Goal: Task Accomplishment & Management: Use online tool/utility

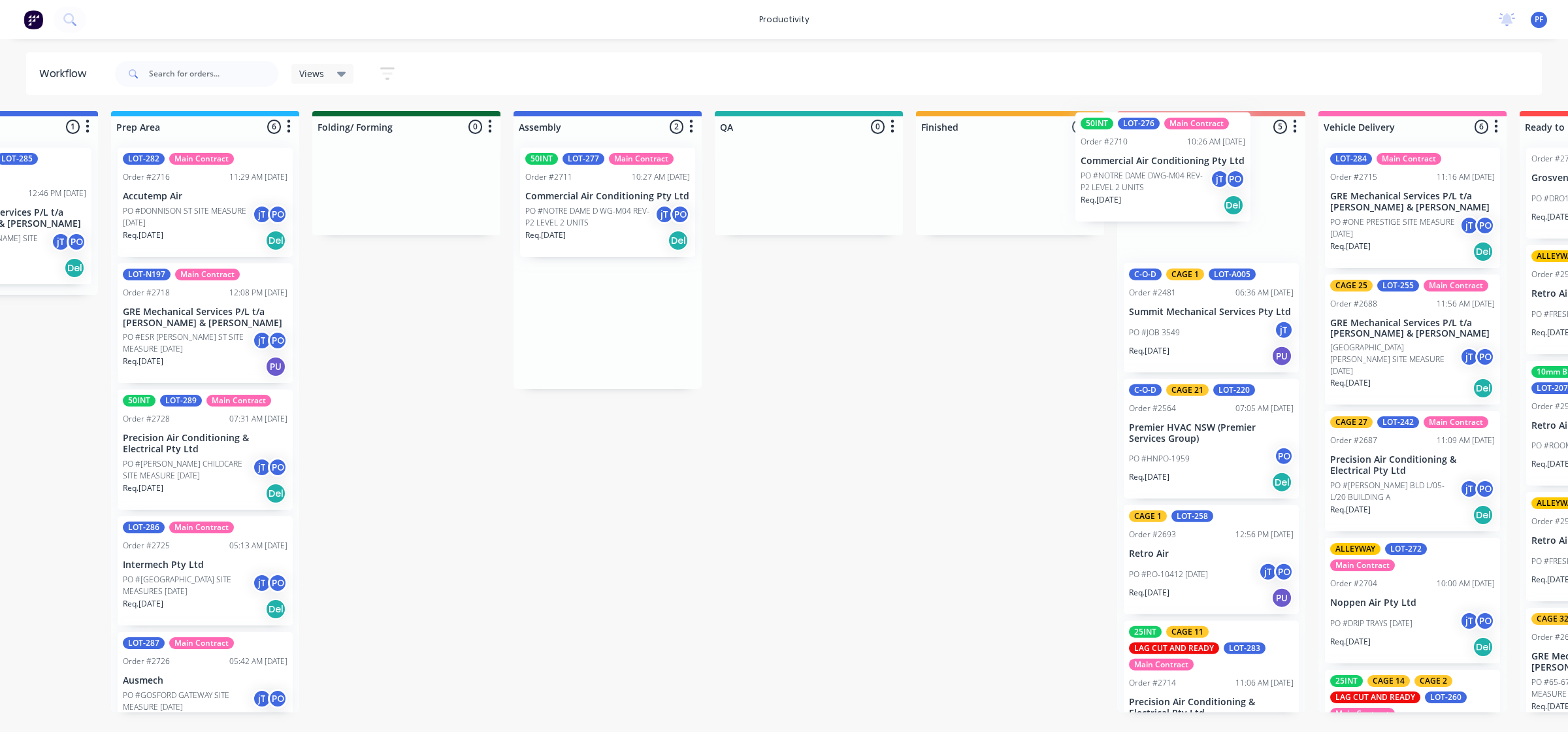
scroll to position [0, 523]
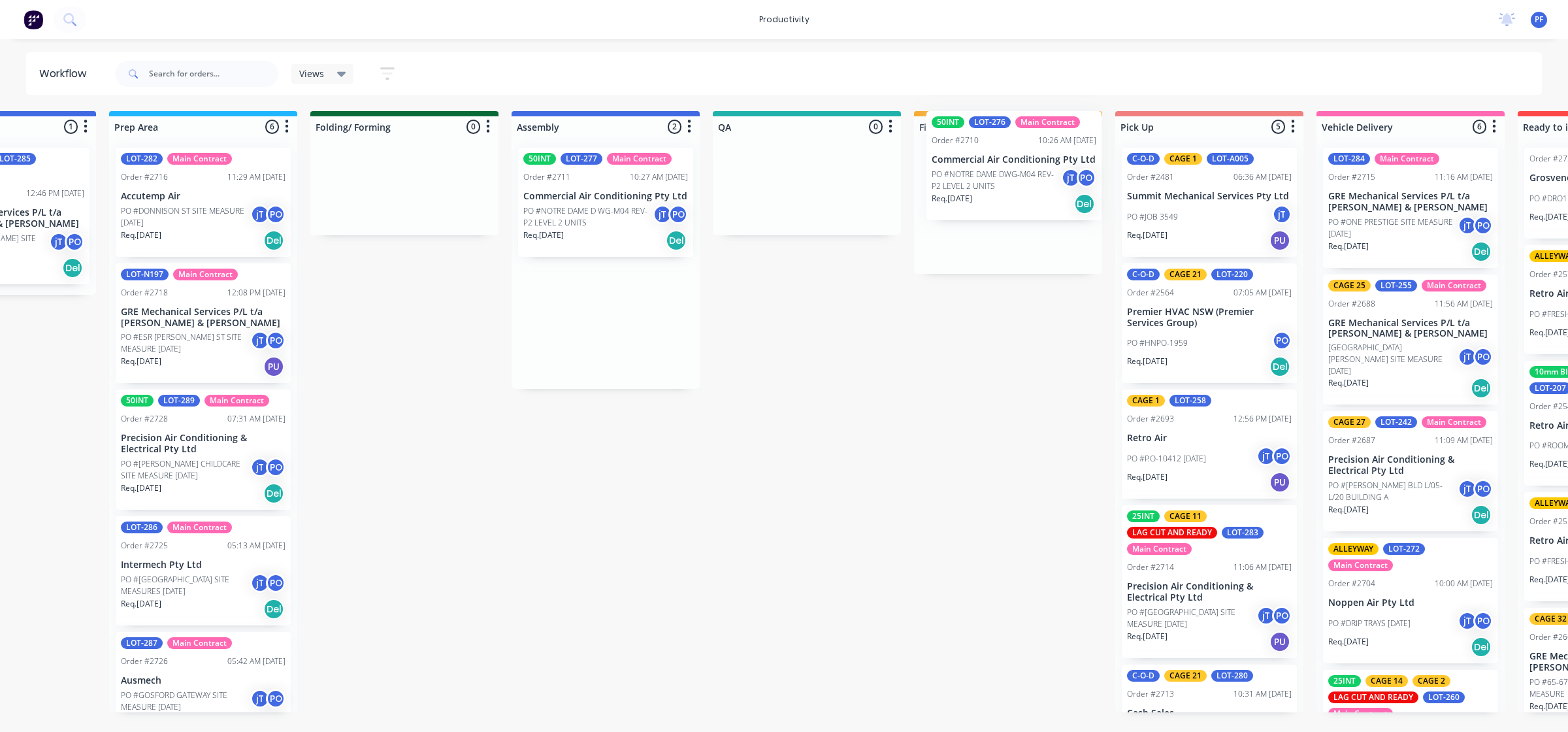
drag, startPoint x: 1122, startPoint y: 226, endPoint x: 988, endPoint y: 185, distance: 140.1
click at [988, 185] on div "Submitted 33 Order #240 06:57 AM [DATE] Retro Air PO #Freshwater Apts PO Req. […" at bounding box center [746, 412] width 2558 height 601
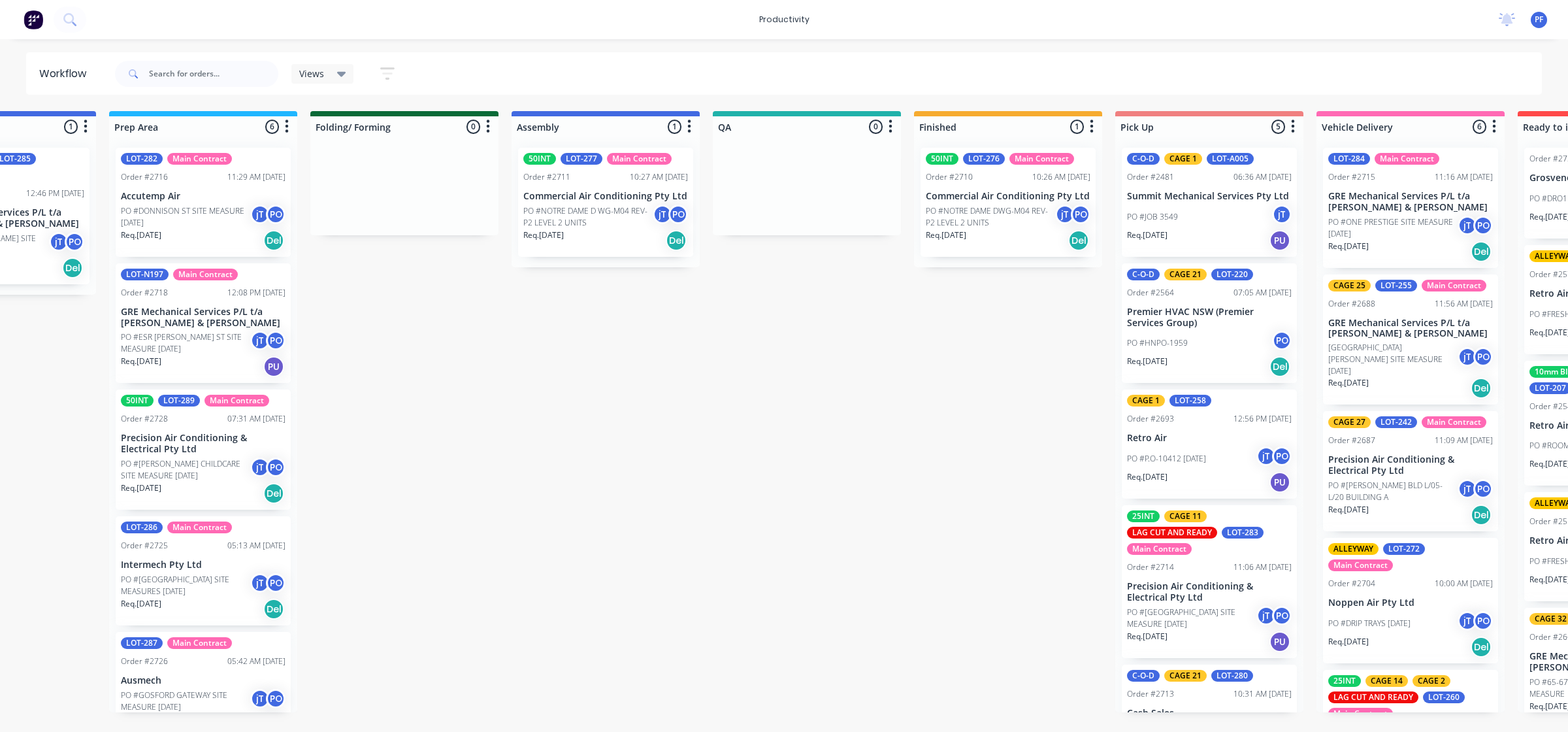
click at [1006, 233] on div "Req. [DATE] Del" at bounding box center [1008, 240] width 165 height 22
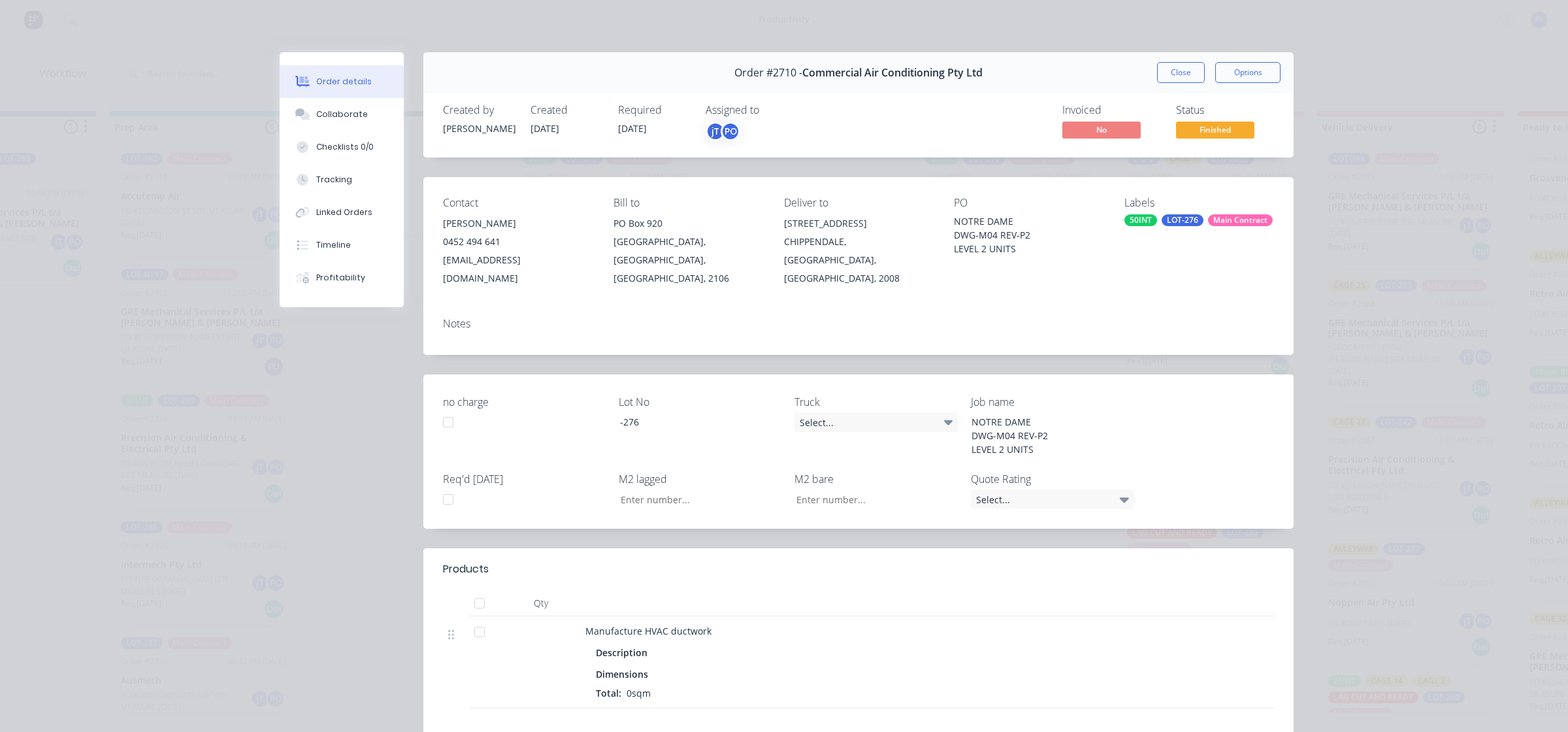
click at [1187, 214] on div "LOT-276" at bounding box center [1183, 219] width 42 height 11
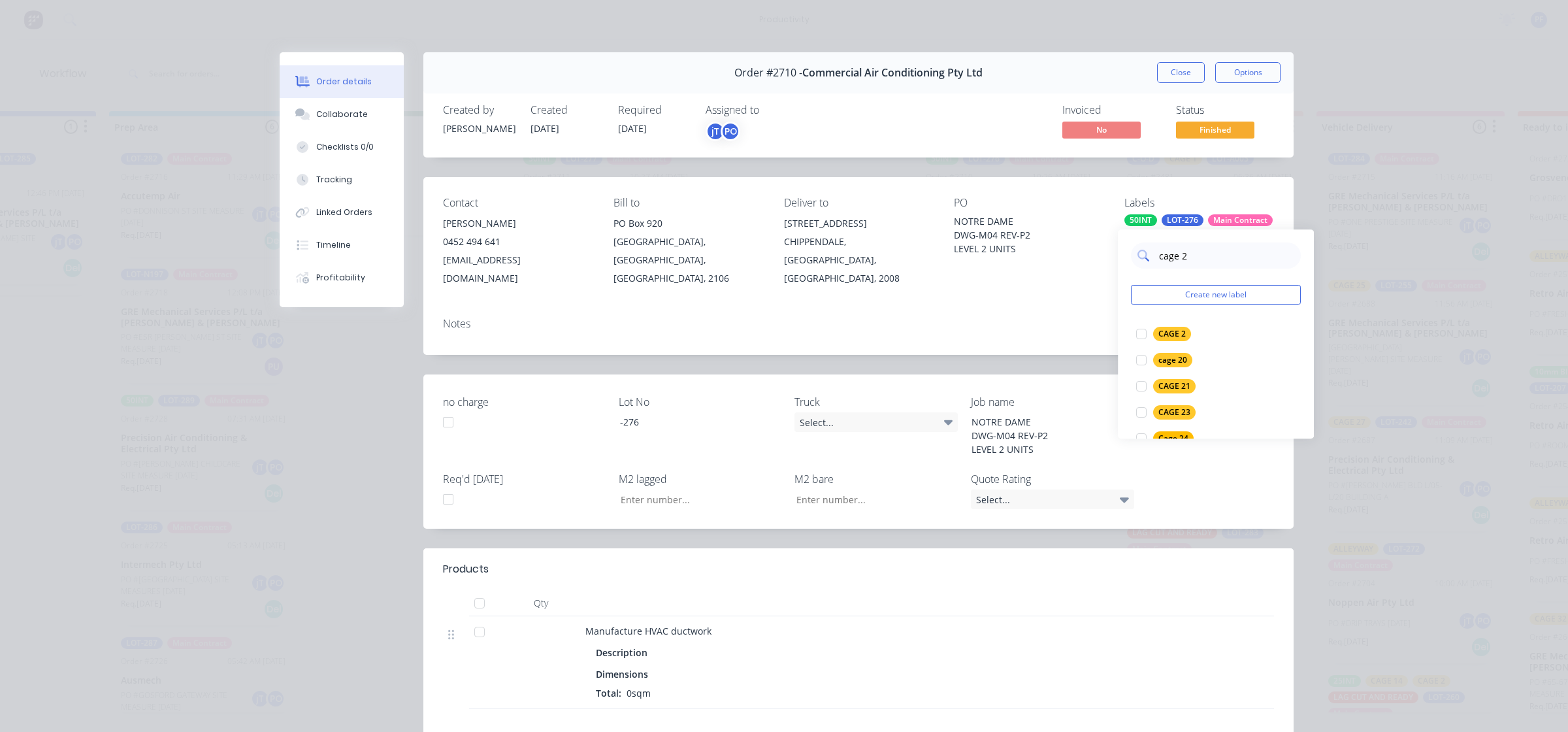
type input "cage 26"
click at [1135, 334] on div at bounding box center [1142, 334] width 26 height 26
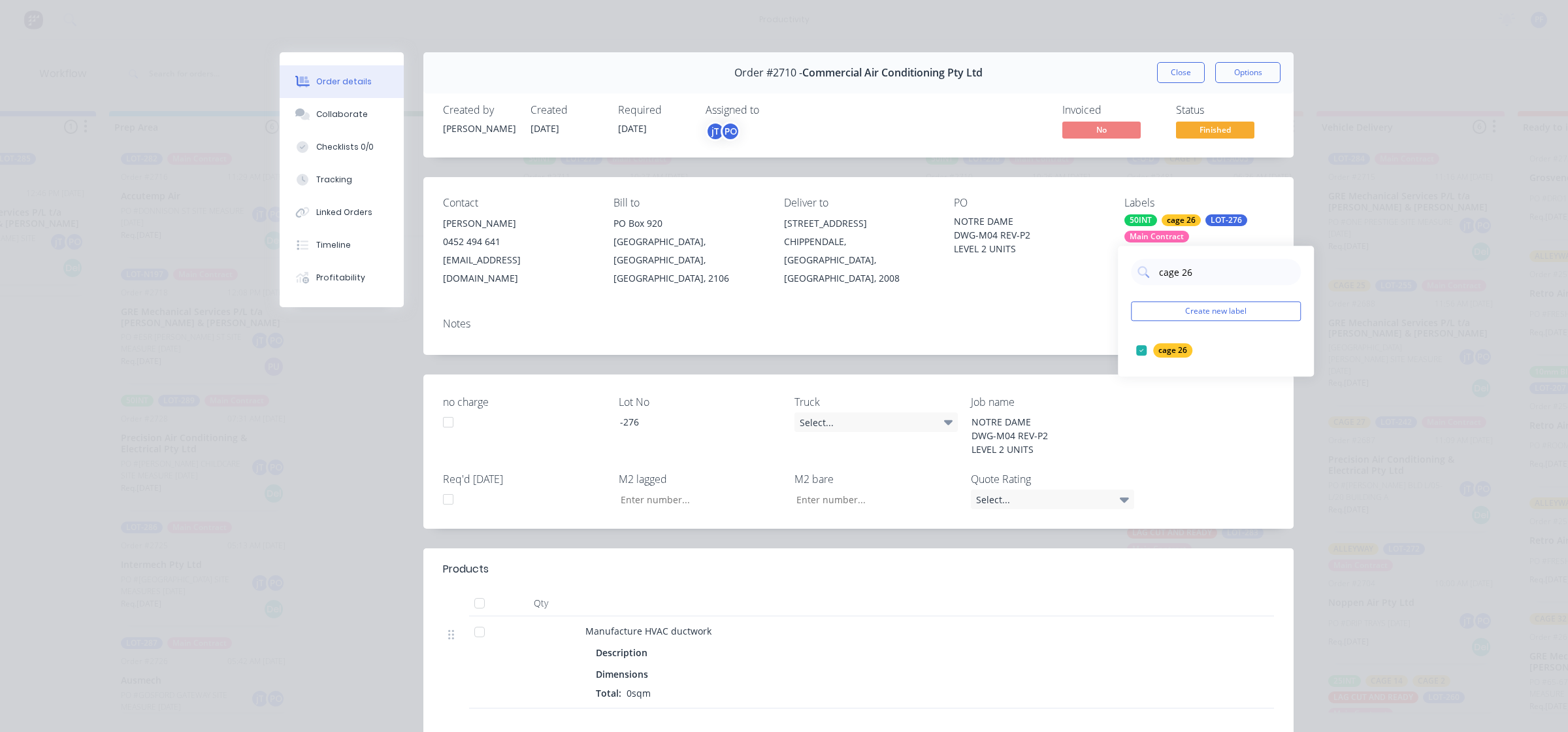
click at [1075, 307] on div "Notes" at bounding box center [859, 331] width 870 height 47
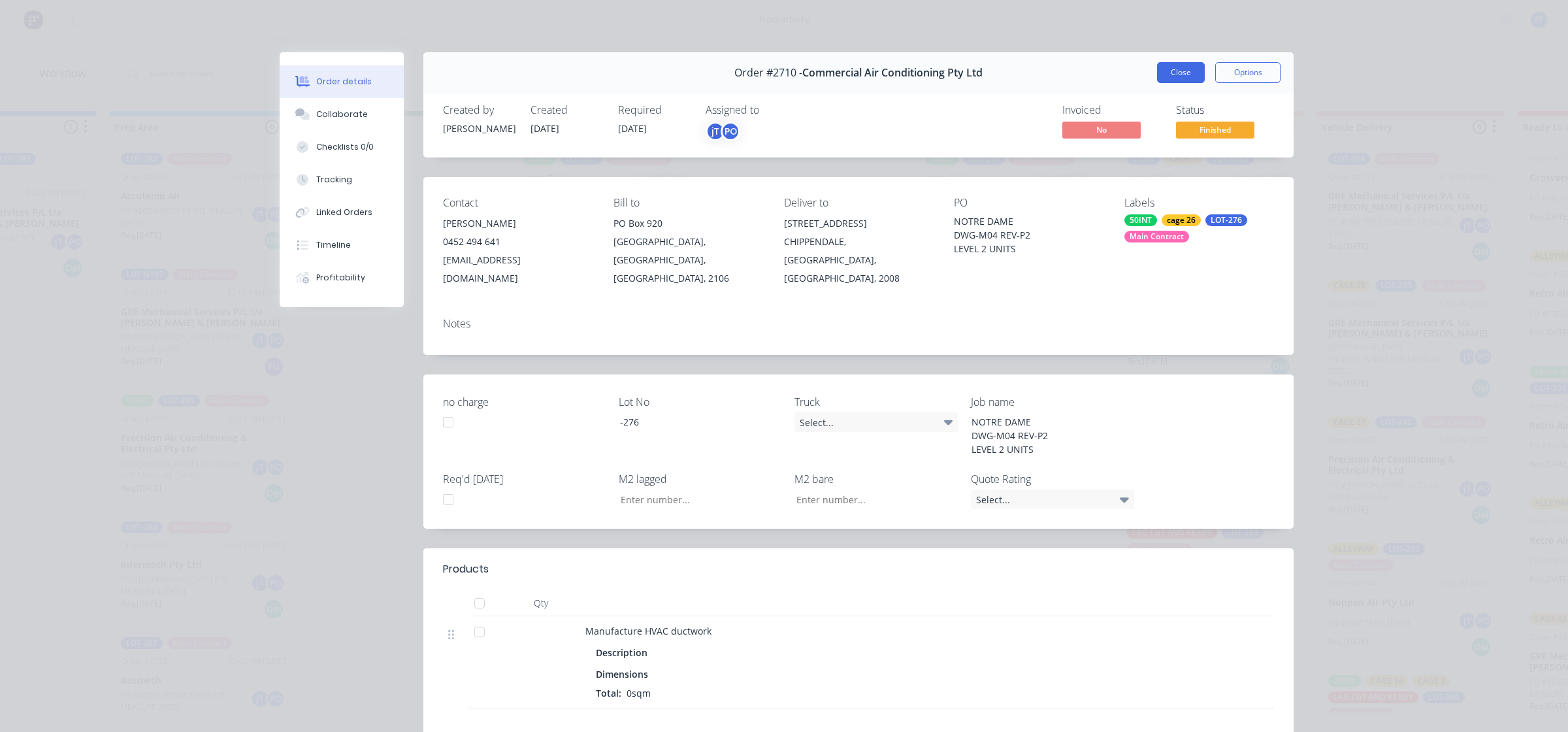
click at [1183, 83] on button "Close" at bounding box center [1181, 73] width 47 height 21
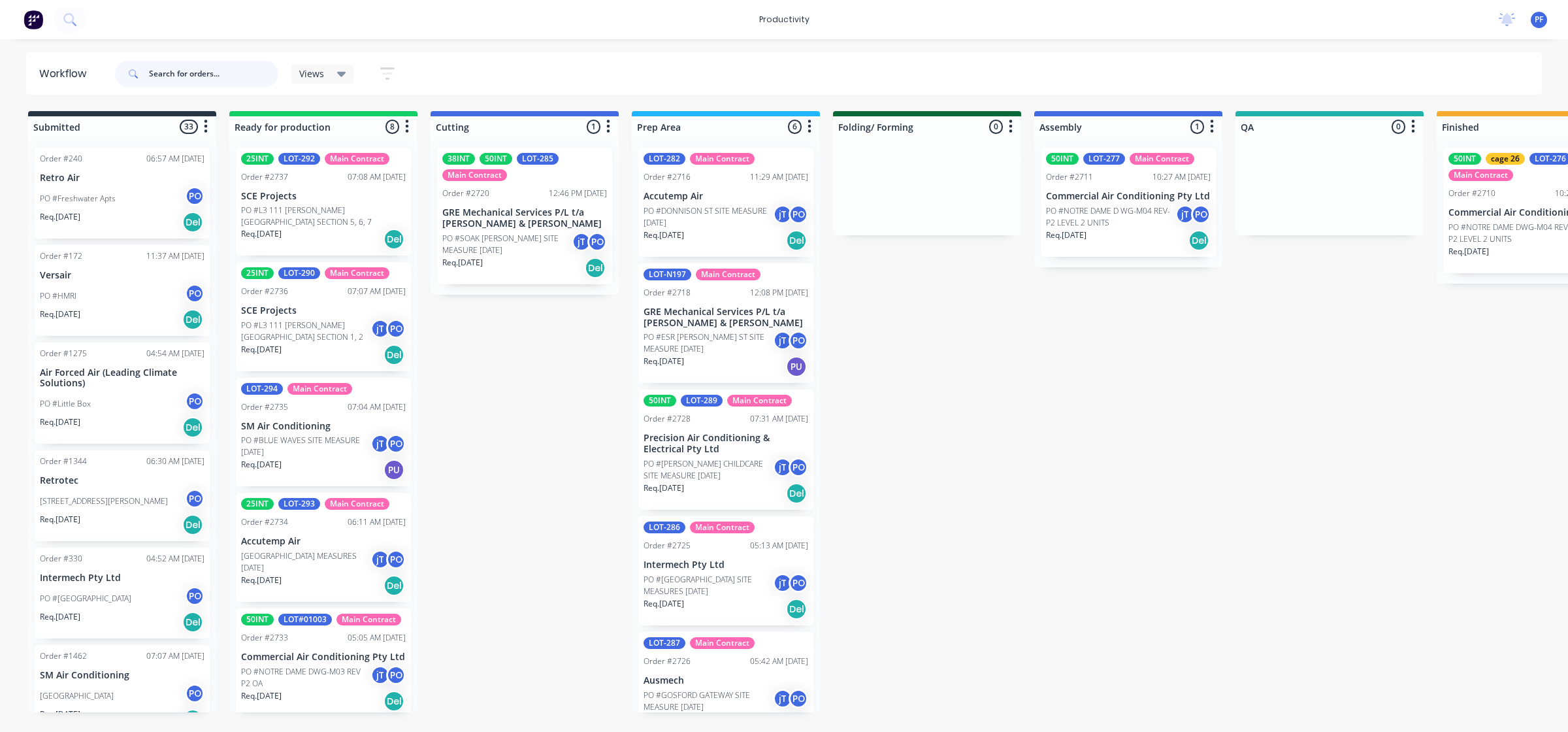
click at [197, 70] on input "text" at bounding box center [213, 74] width 129 height 26
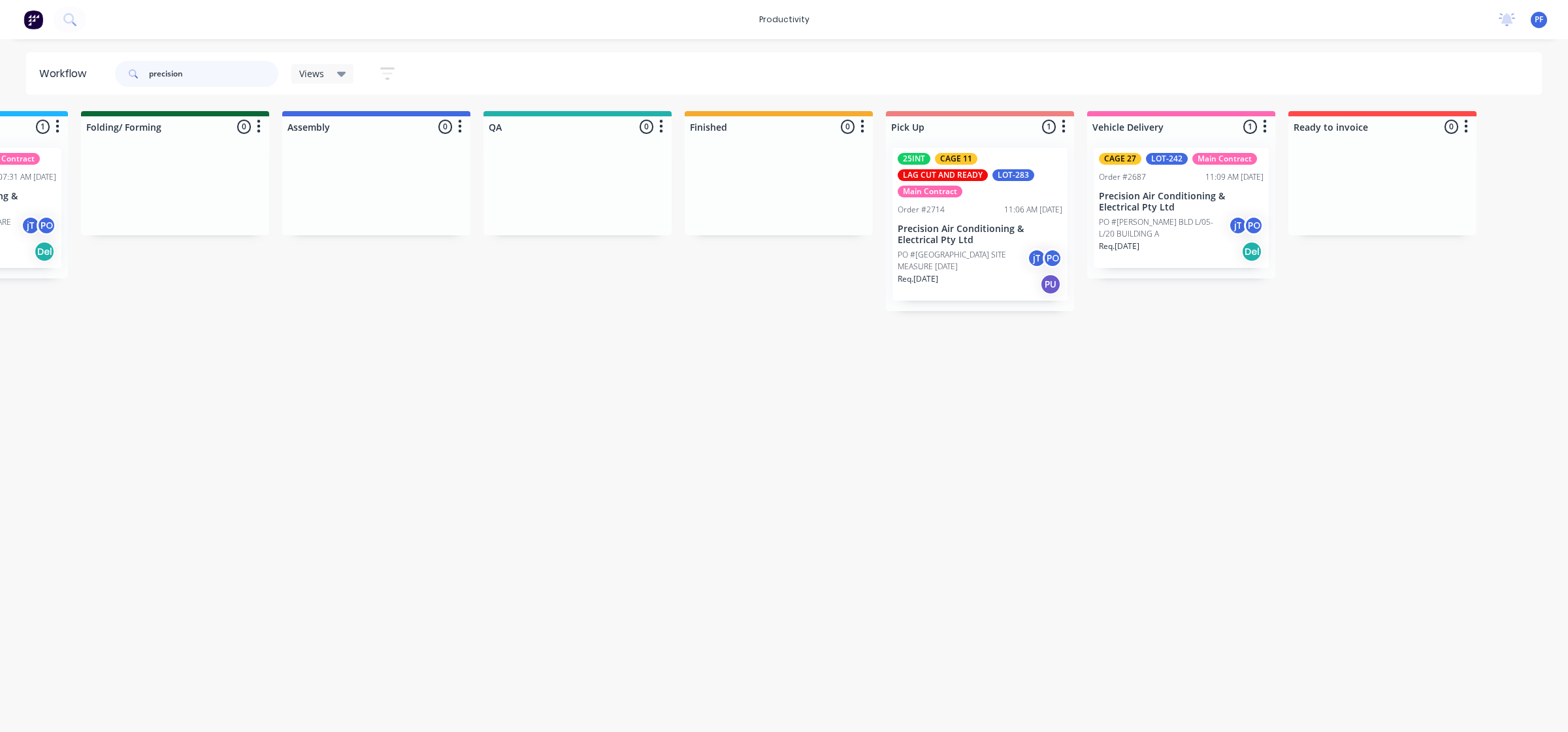
scroll to position [0, 763]
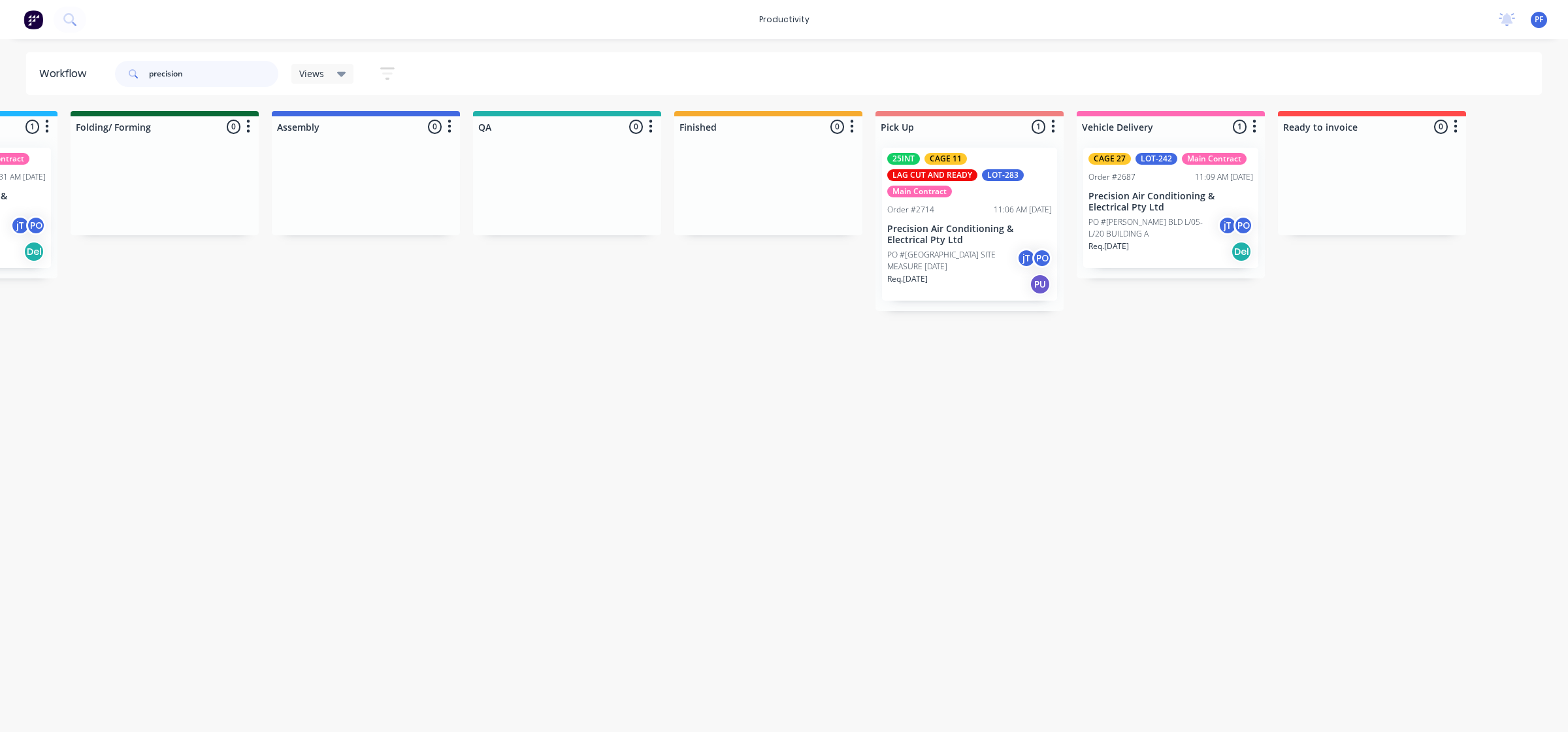
type input "precision"
click at [1070, 355] on div "Mark as Picked Up" at bounding box center [1039, 354] width 132 height 27
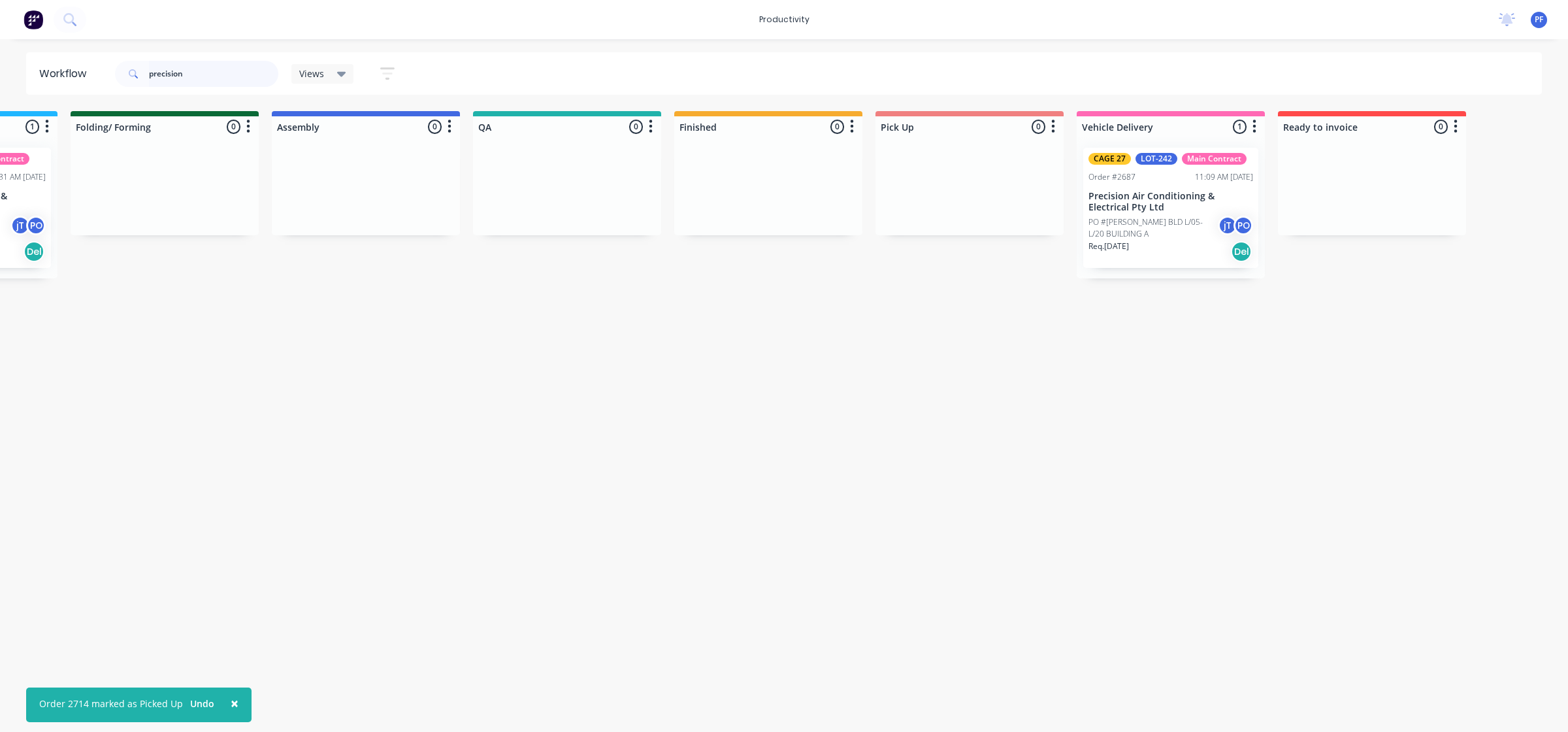
drag, startPoint x: 223, startPoint y: 73, endPoint x: 31, endPoint y: 60, distance: 192.4
click at [33, 69] on header "Workflow precision Views Save new view None (Default) edit Assembly edit Dispat…" at bounding box center [784, 74] width 1516 height 42
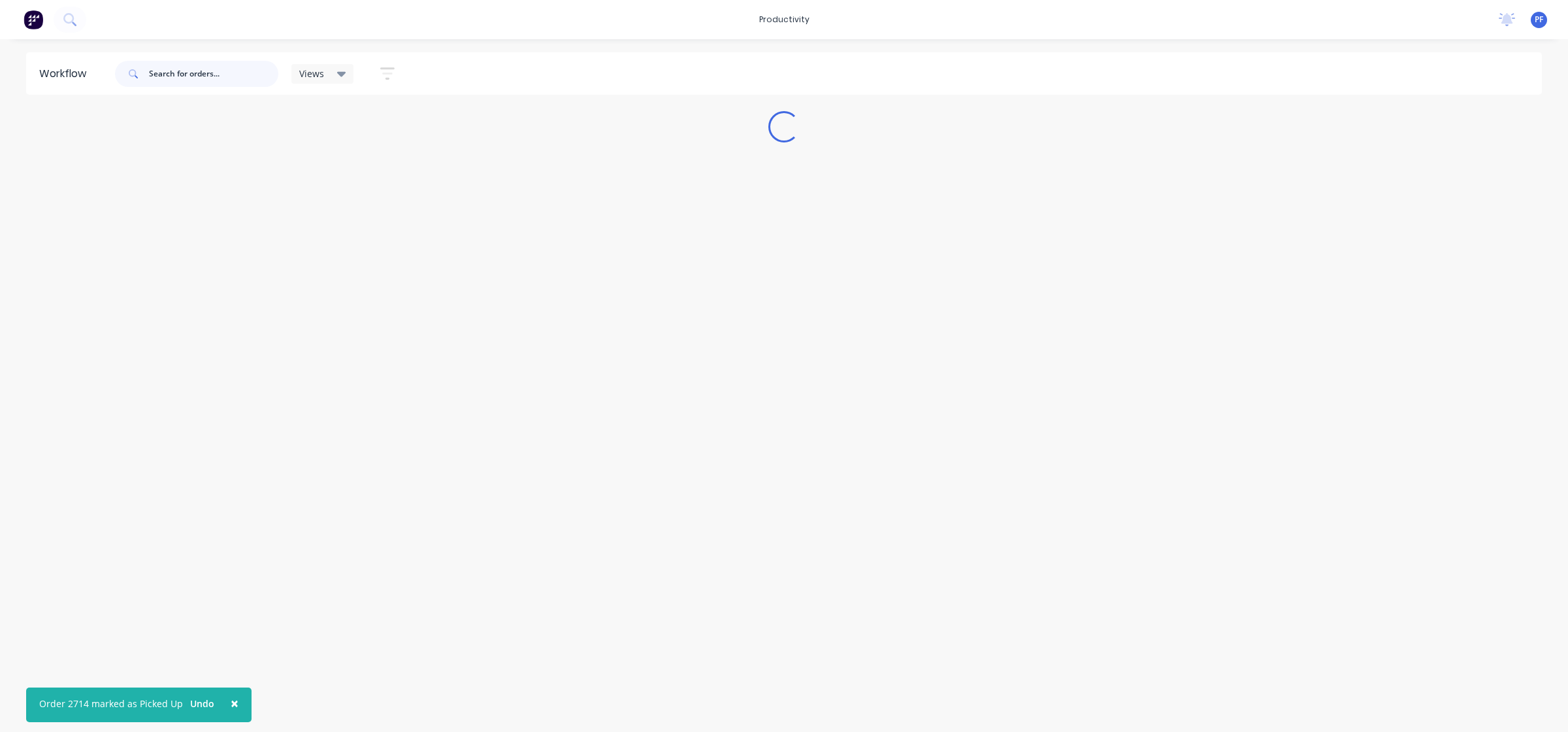
scroll to position [0, 0]
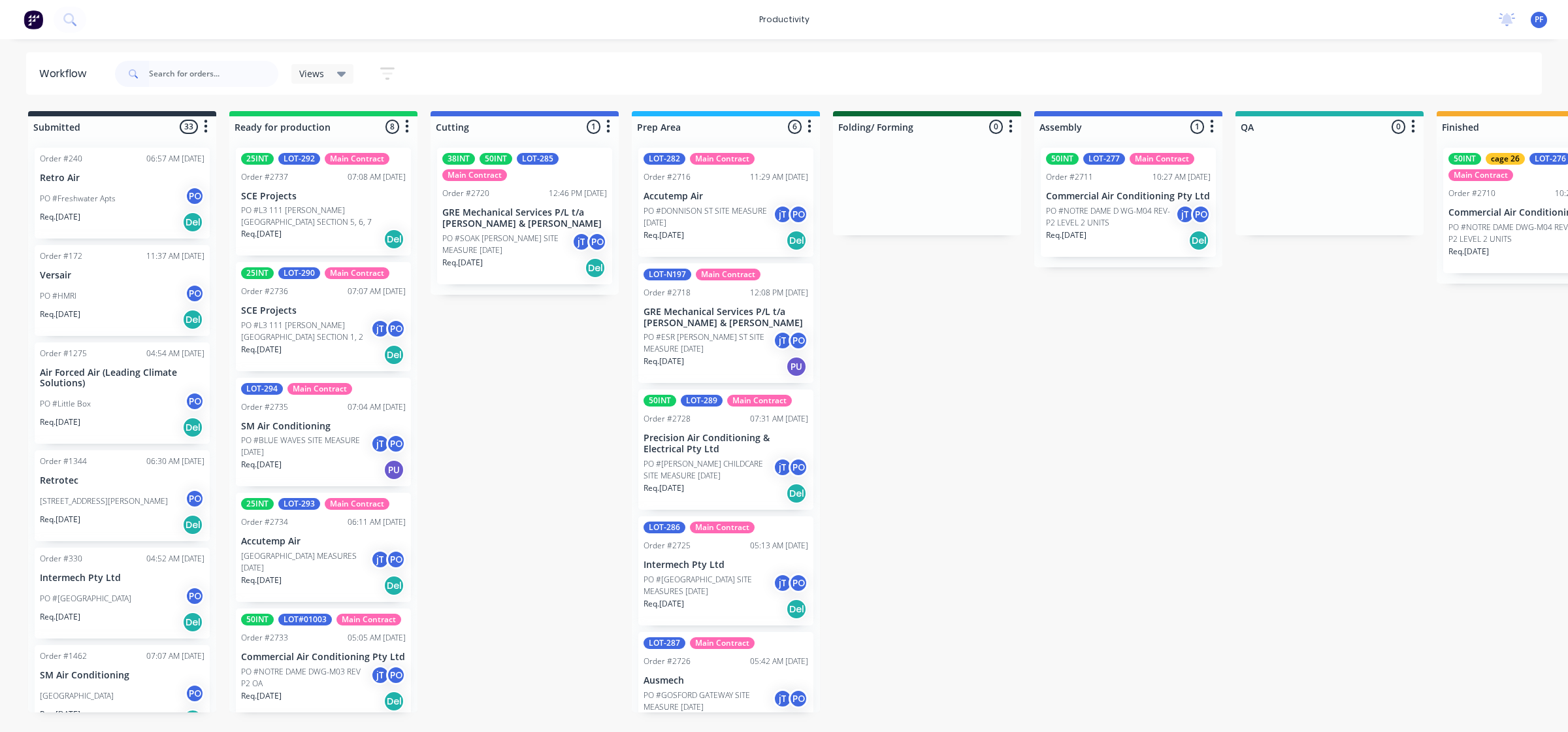
click at [1482, 188] on div "Order #2710" at bounding box center [1472, 193] width 47 height 11
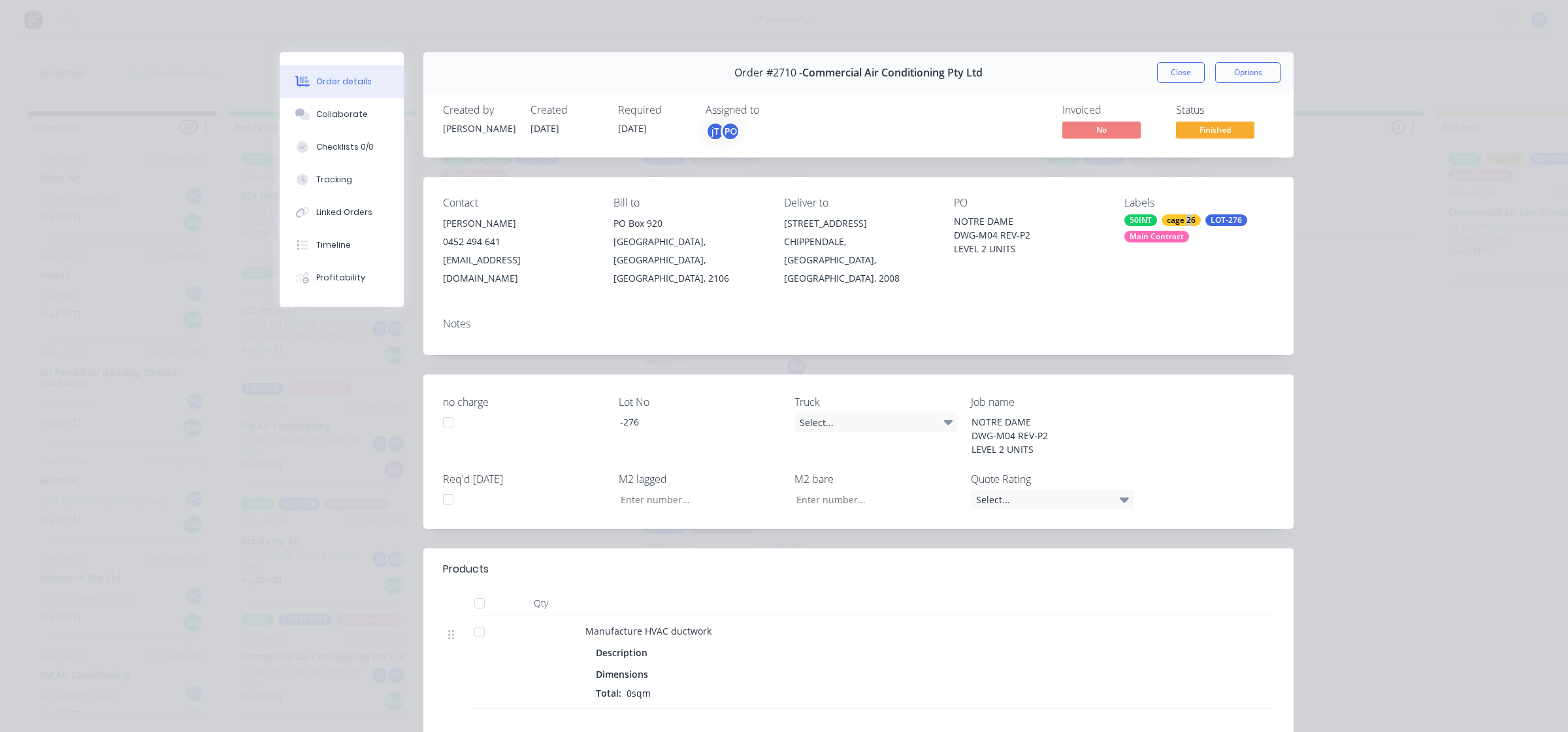
click at [1183, 217] on div "cage 26" at bounding box center [1181, 219] width 39 height 11
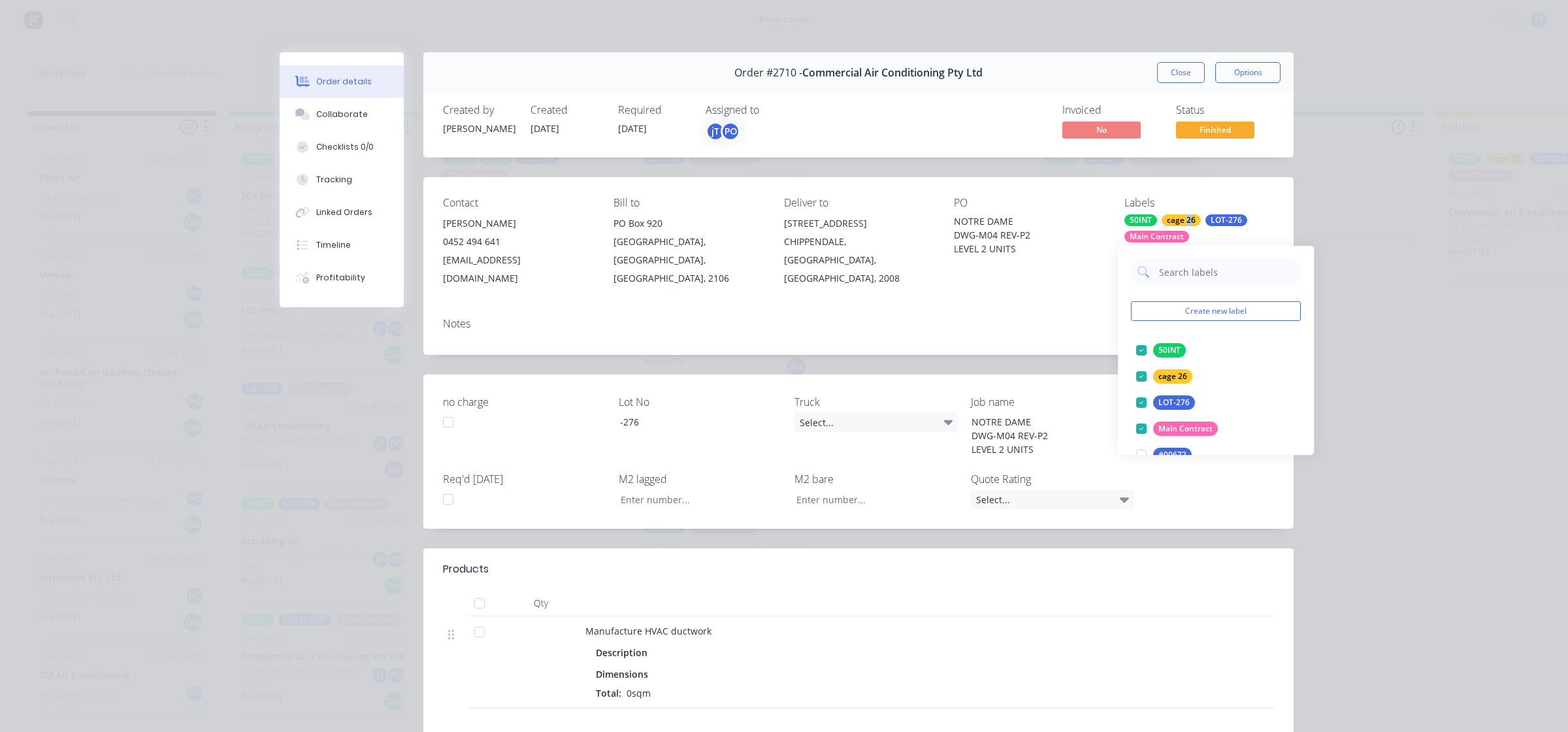
click at [1206, 281] on input "text" at bounding box center [1226, 272] width 137 height 26
click at [1148, 379] on div at bounding box center [1142, 377] width 26 height 26
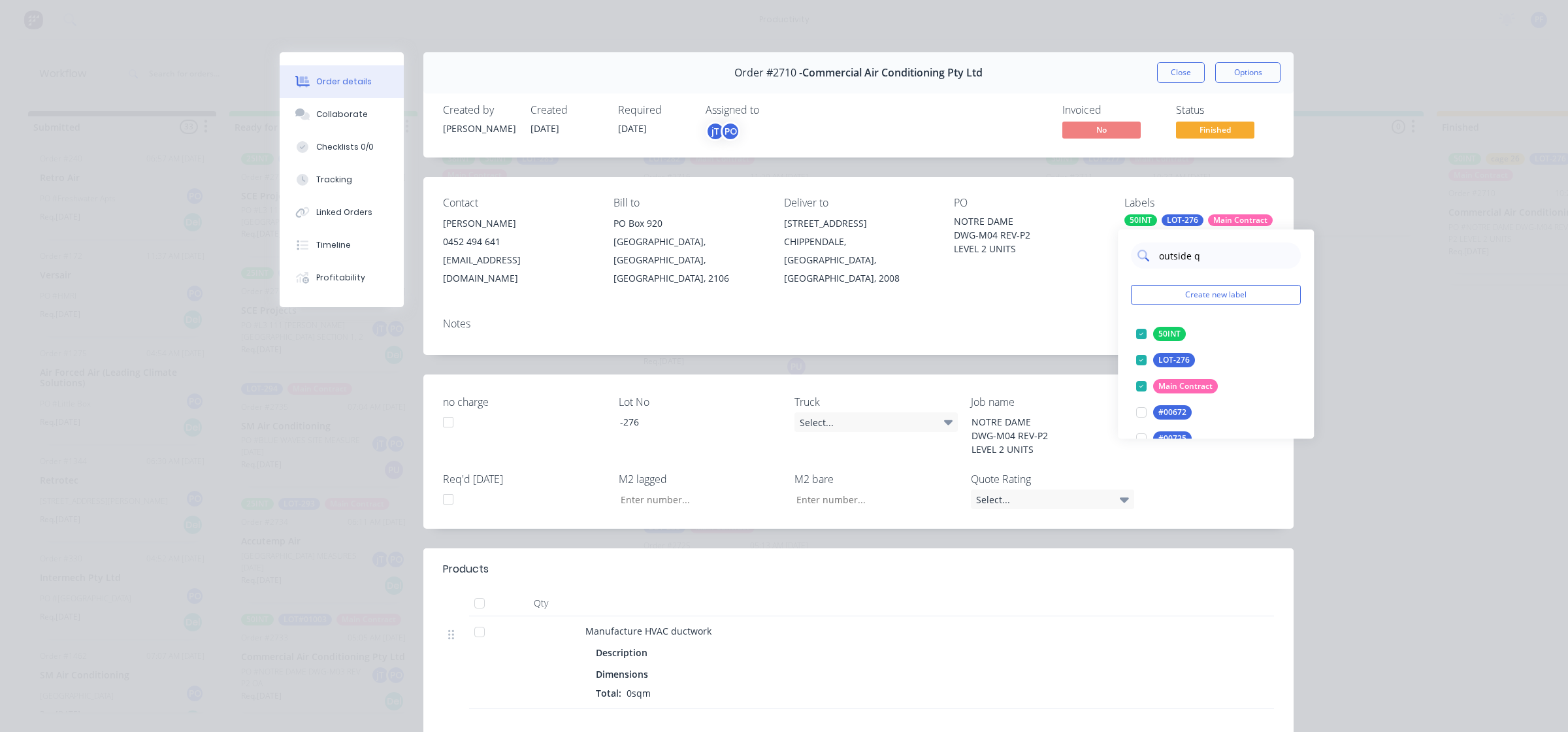
type input "outside qa"
click at [1135, 326] on div at bounding box center [1142, 334] width 26 height 26
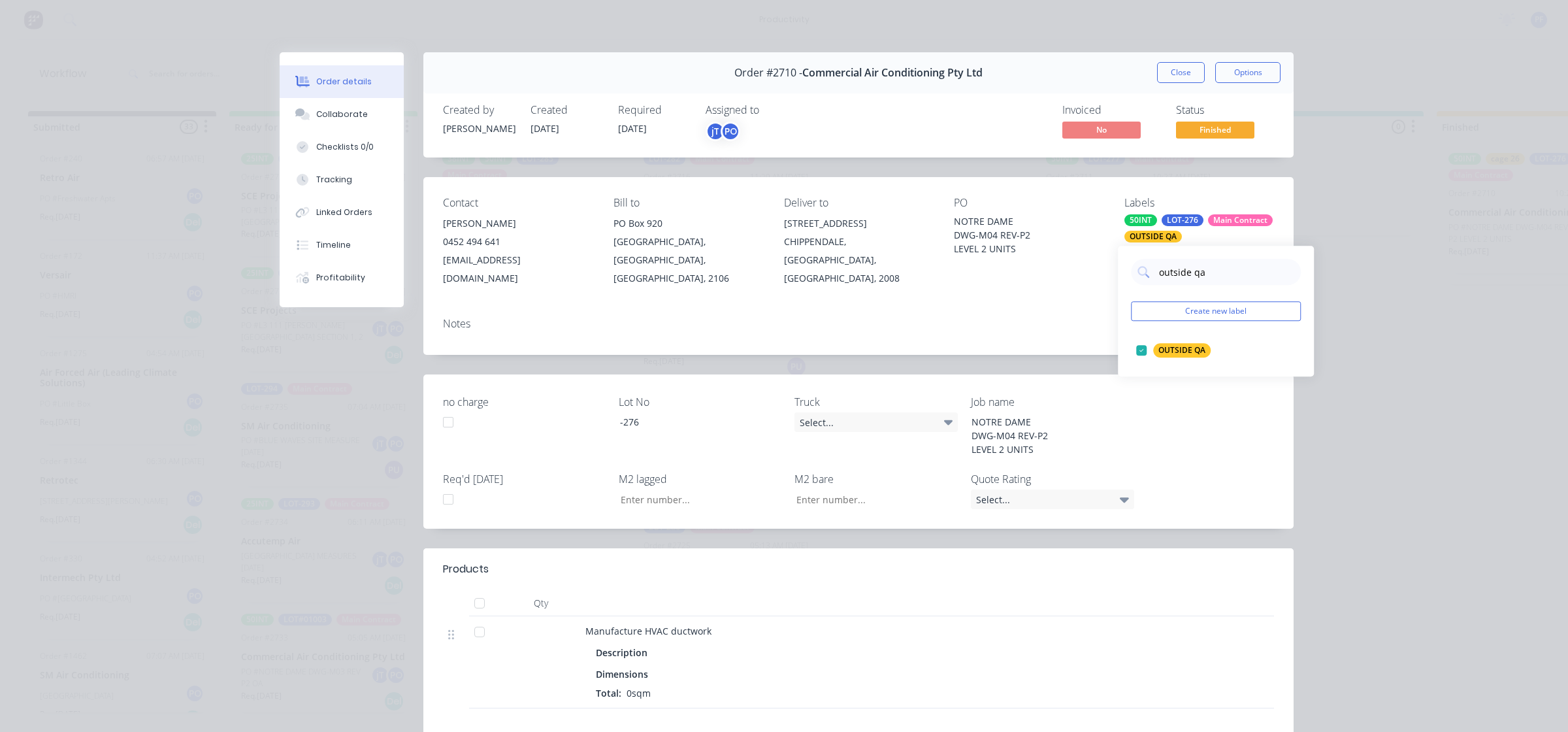
drag, startPoint x: 1035, startPoint y: 302, endPoint x: 1145, endPoint y: 198, distance: 151.4
click at [1035, 318] on div "Notes" at bounding box center [858, 324] width 831 height 12
click at [1163, 85] on div "Order #2710 - Commercial Air Conditioning Pty Ltd Close Options" at bounding box center [859, 73] width 870 height 41
click at [1165, 77] on button "Close" at bounding box center [1181, 73] width 47 height 21
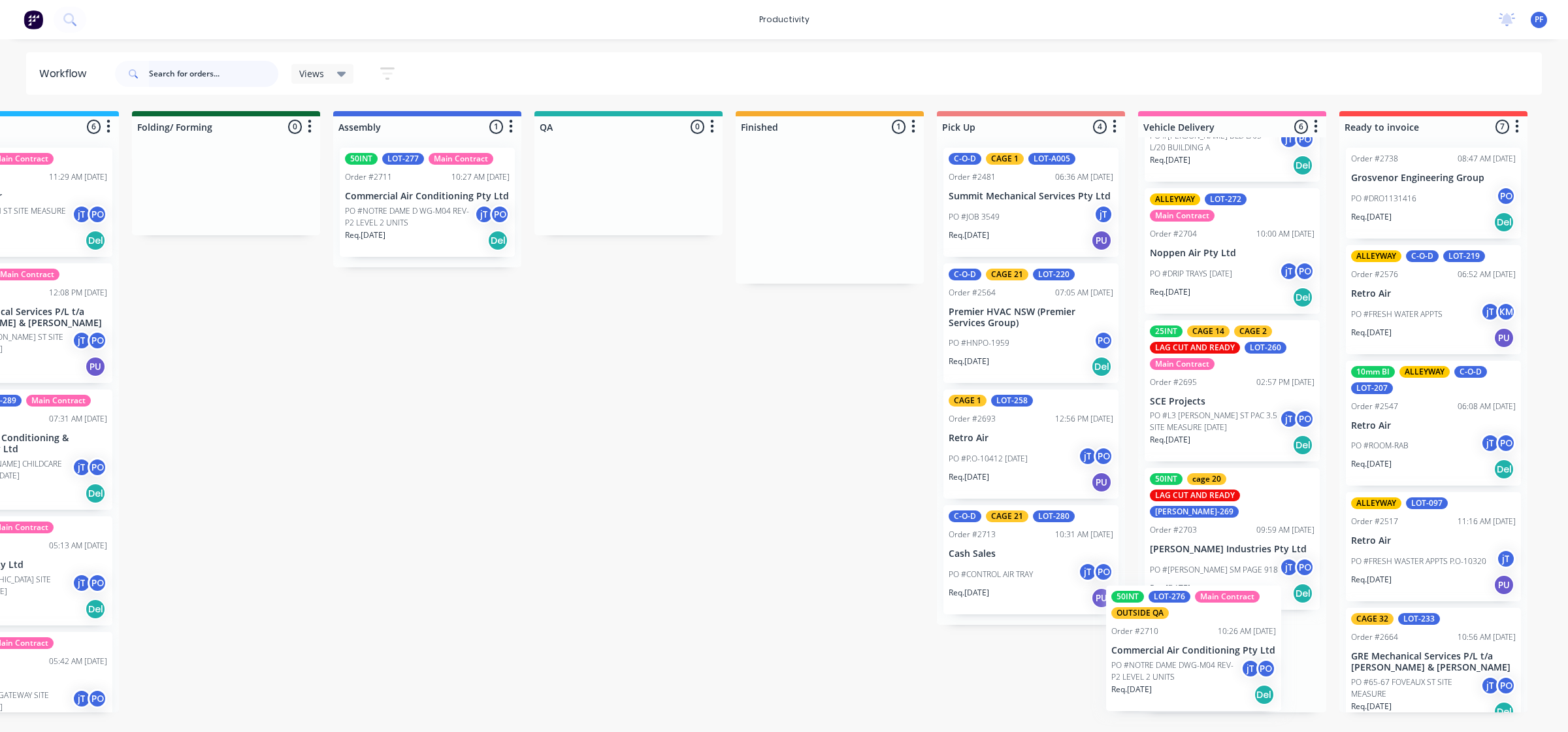
scroll to position [0, 706]
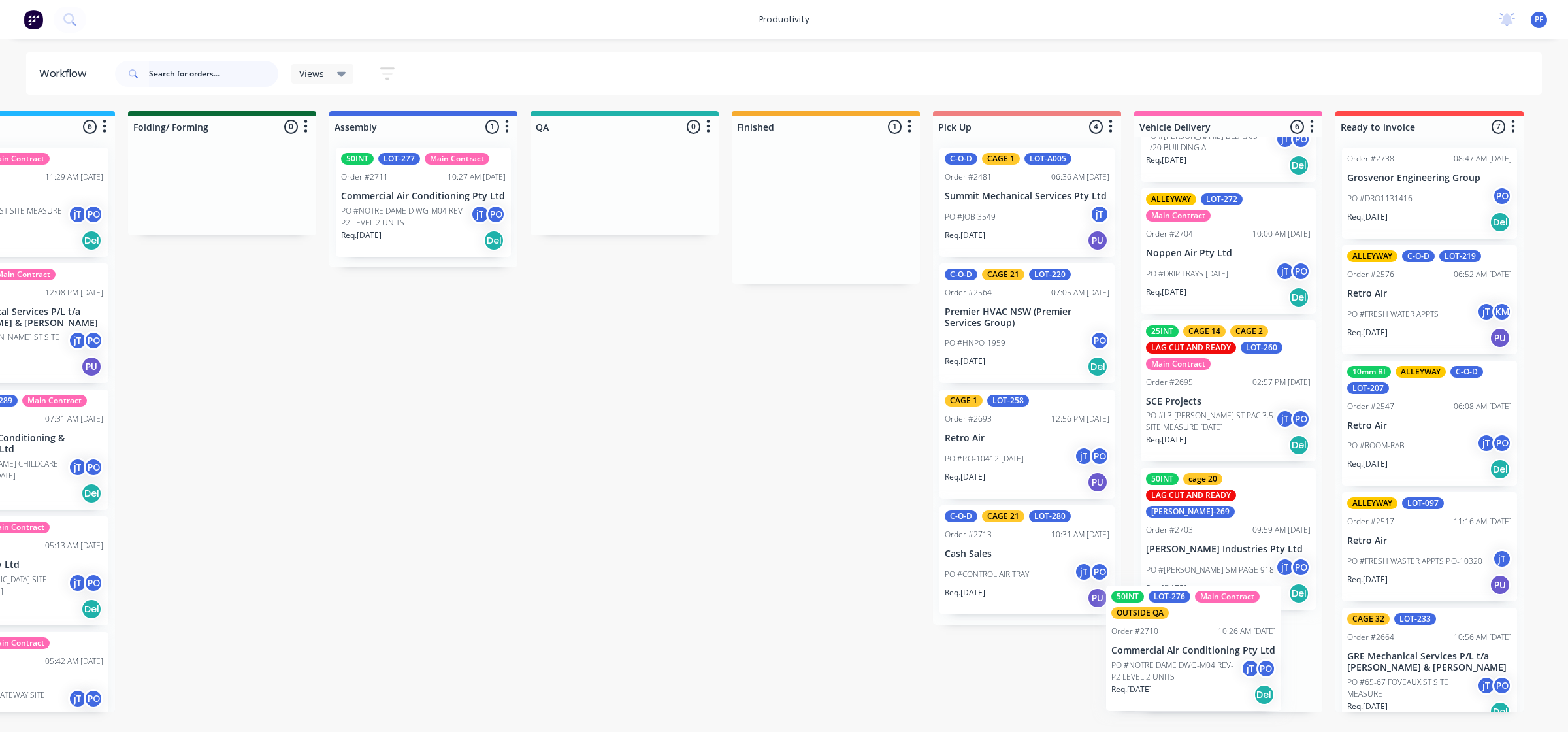
drag, startPoint x: 830, startPoint y: 223, endPoint x: 1148, endPoint y: 659, distance: 539.6
click at [1163, 660] on div "Submitted 33 Order #240 06:57 AM [DATE] Retro Air PO #Freshwater Apts PO Req. […" at bounding box center [563, 412] width 2558 height 601
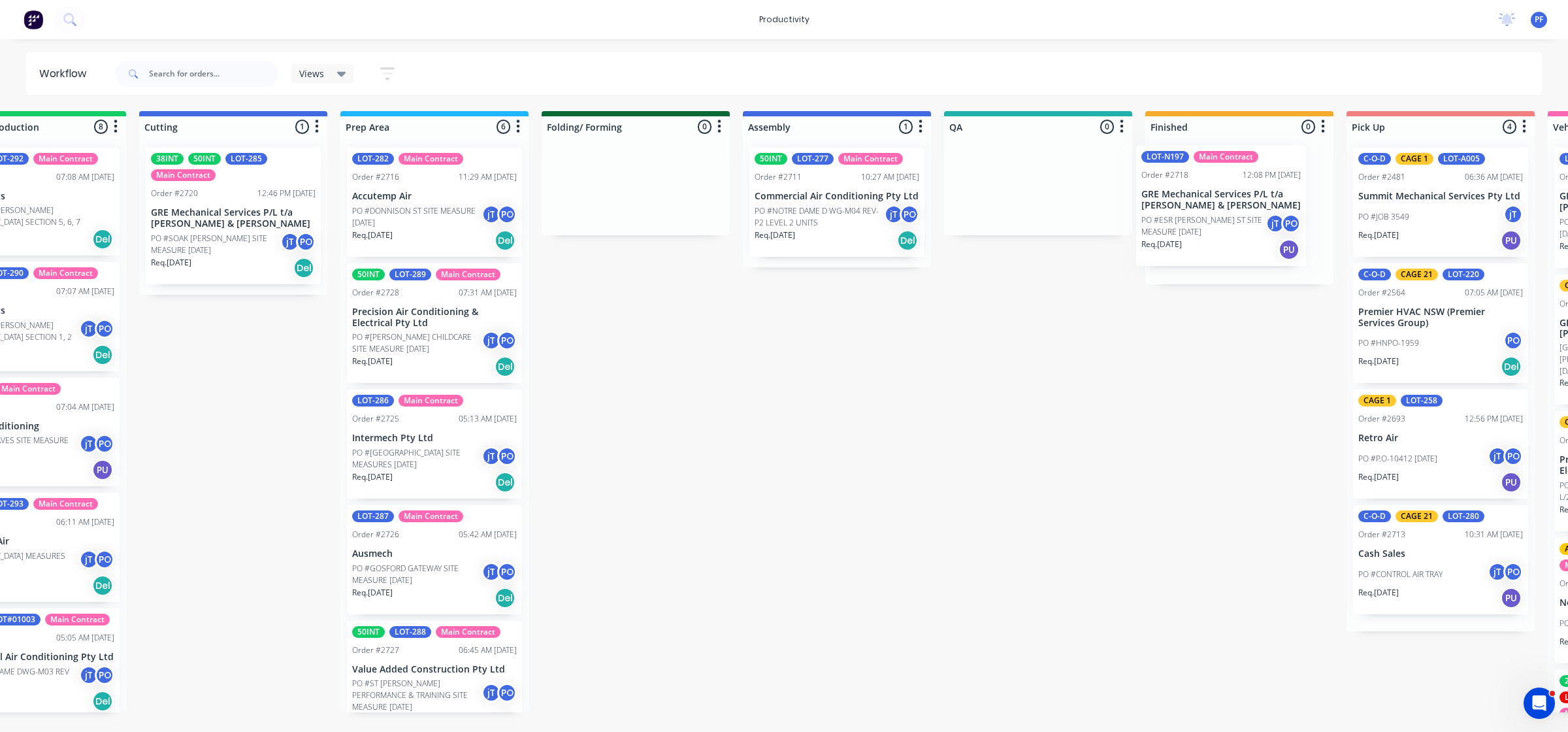
drag, startPoint x: 704, startPoint y: 339, endPoint x: 1308, endPoint y: 193, distance: 621.4
click at [1308, 194] on div "Submitted 33 Order #240 06:57 AM [DATE] Retro Air PO #Freshwater Apts PO Req. […" at bounding box center [977, 412] width 2558 height 601
click at [1197, 209] on p "GRE Mechanical Services P/L t/a [PERSON_NAME] & [PERSON_NAME]" at bounding box center [1239, 201] width 165 height 22
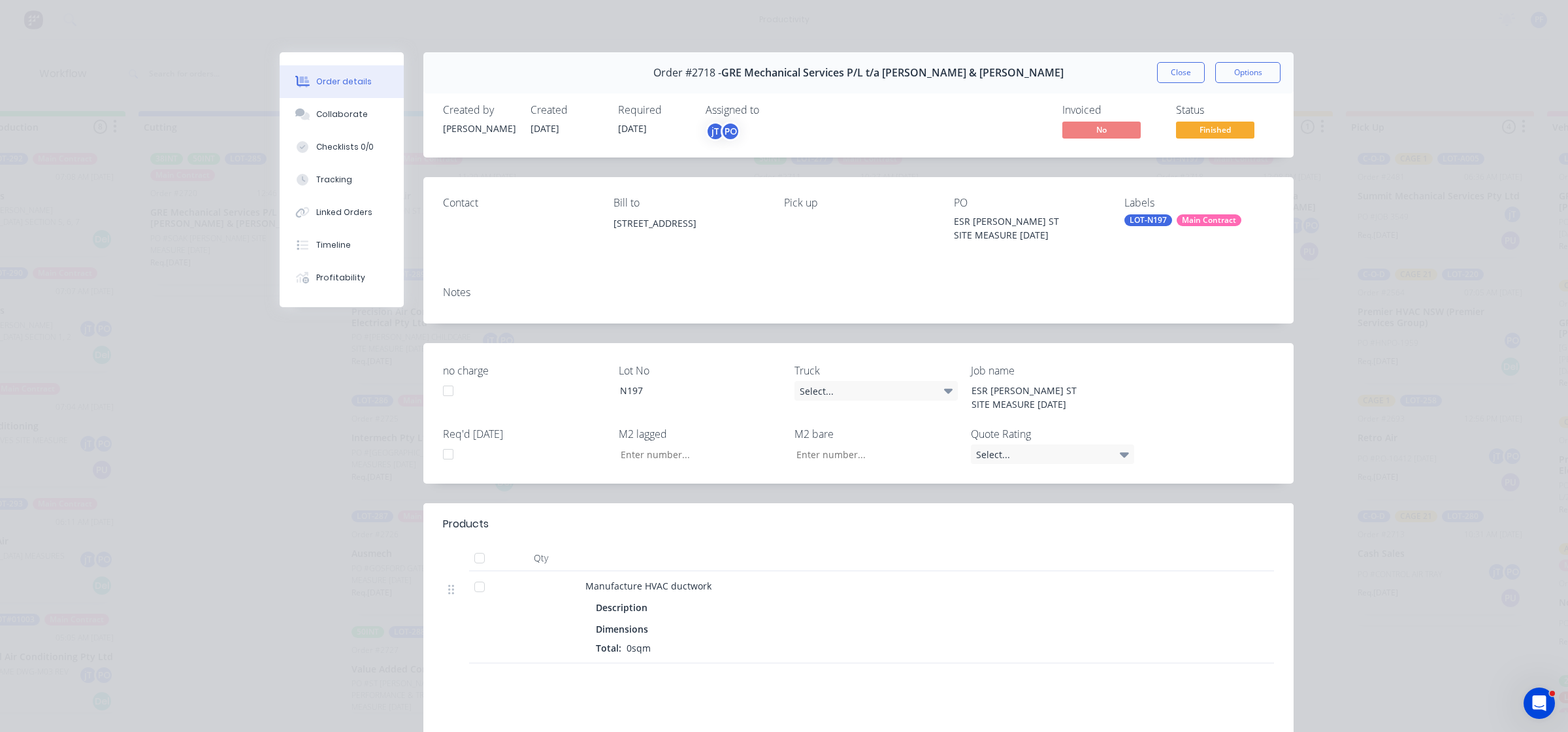
click at [1145, 221] on div "LOT-N197" at bounding box center [1148, 219] width 47 height 11
type input "cage 31"
click at [1139, 327] on div at bounding box center [1142, 334] width 26 height 26
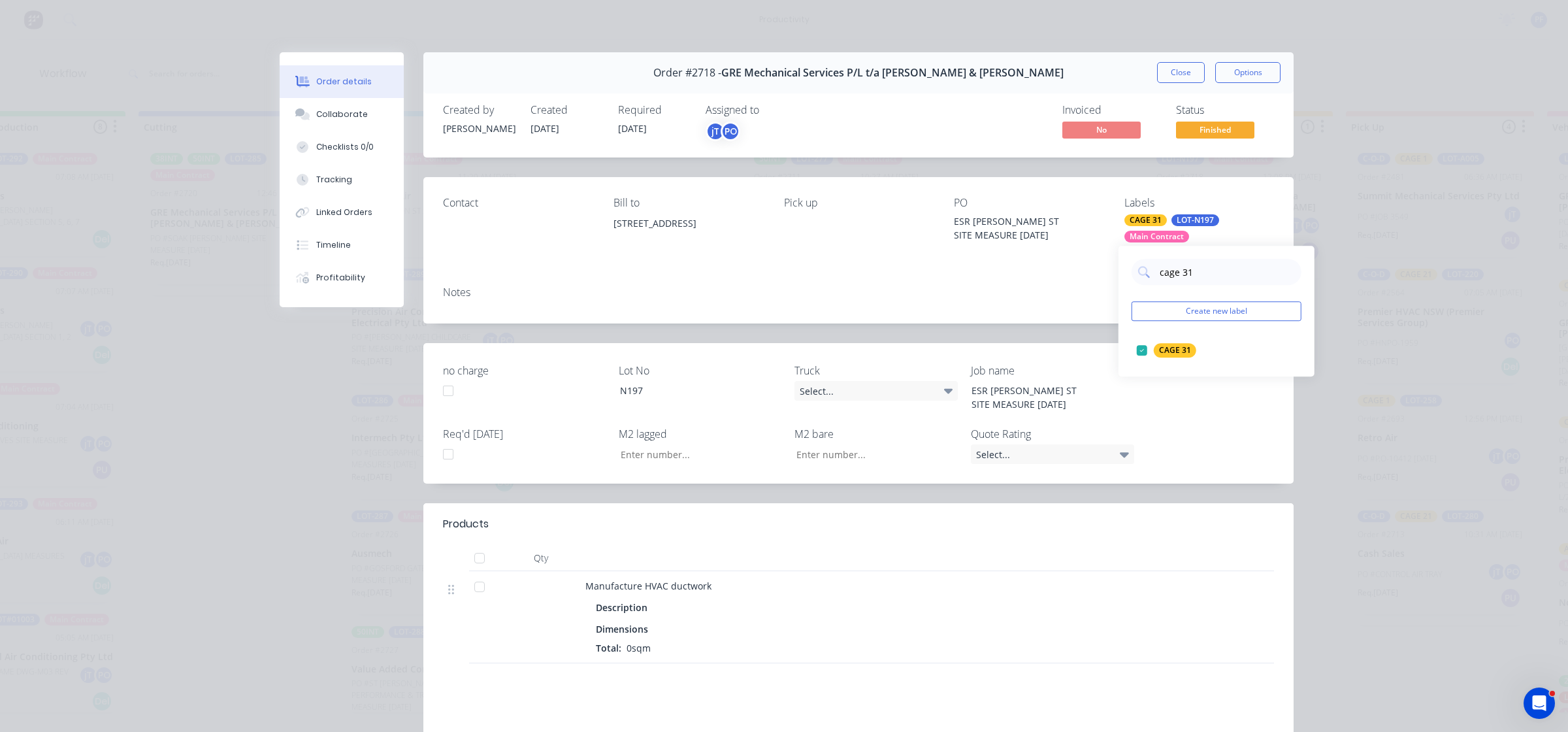
click at [1065, 304] on div "Notes" at bounding box center [859, 299] width 870 height 47
drag, startPoint x: 1193, startPoint y: 77, endPoint x: 1168, endPoint y: 34, distance: 49.7
click at [1193, 76] on button "Close" at bounding box center [1181, 73] width 47 height 21
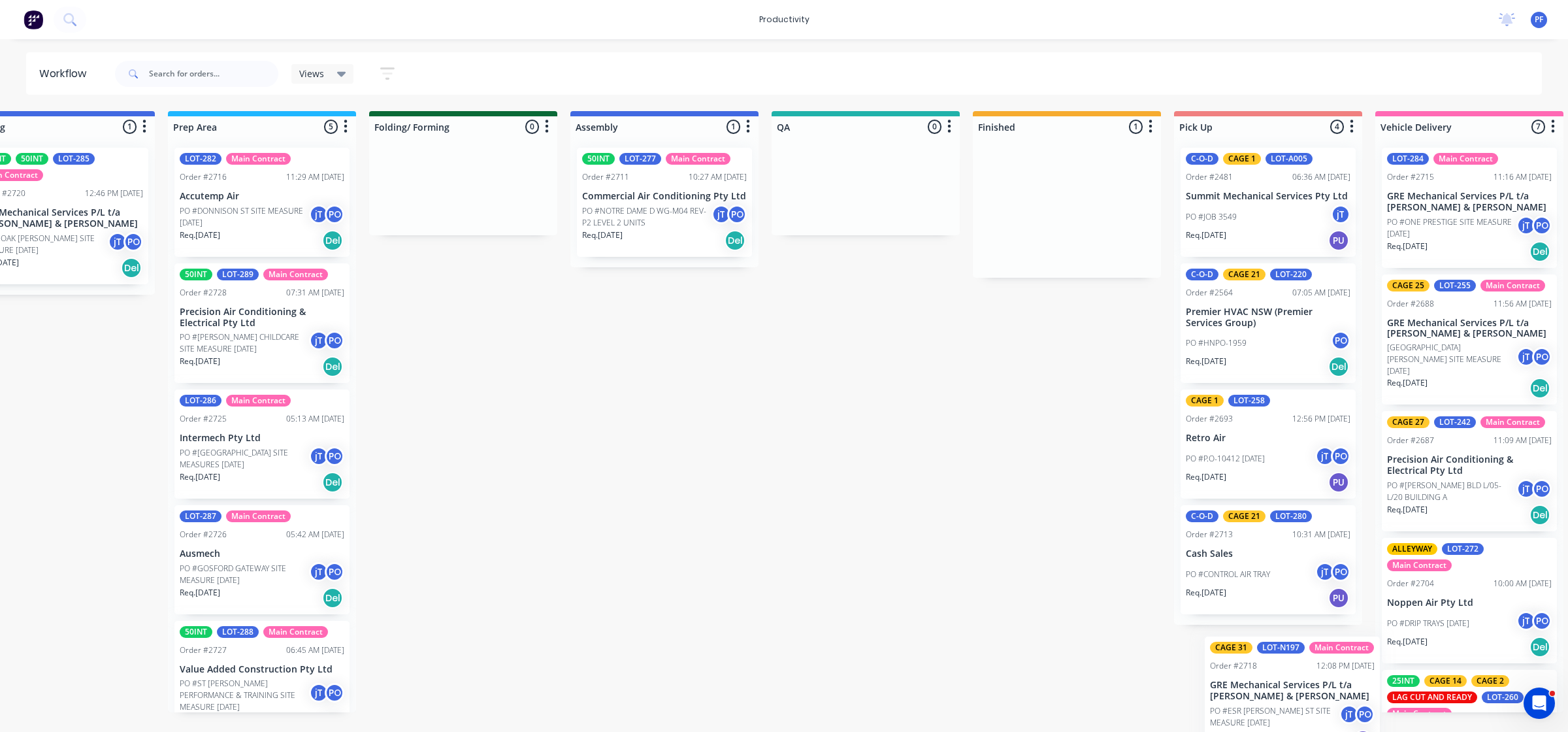
scroll to position [0, 482]
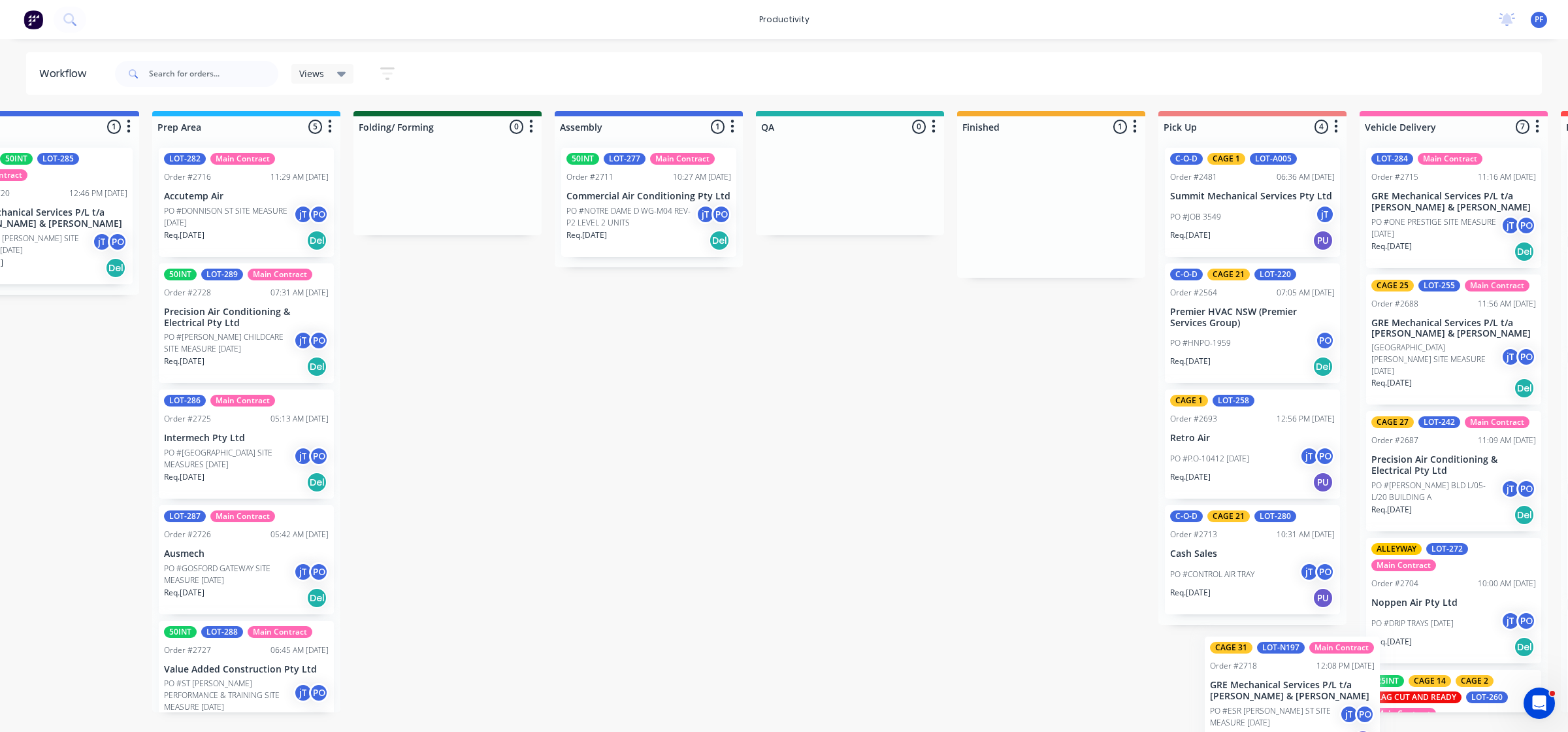
drag, startPoint x: 1278, startPoint y: 235, endPoint x: 1300, endPoint y: 713, distance: 478.5
click at [1300, 713] on div "Submitted 33 Order #240 06:57 AM [DATE] Retro Air PO #Freshwater Apts PO Req. […" at bounding box center [789, 412] width 2558 height 601
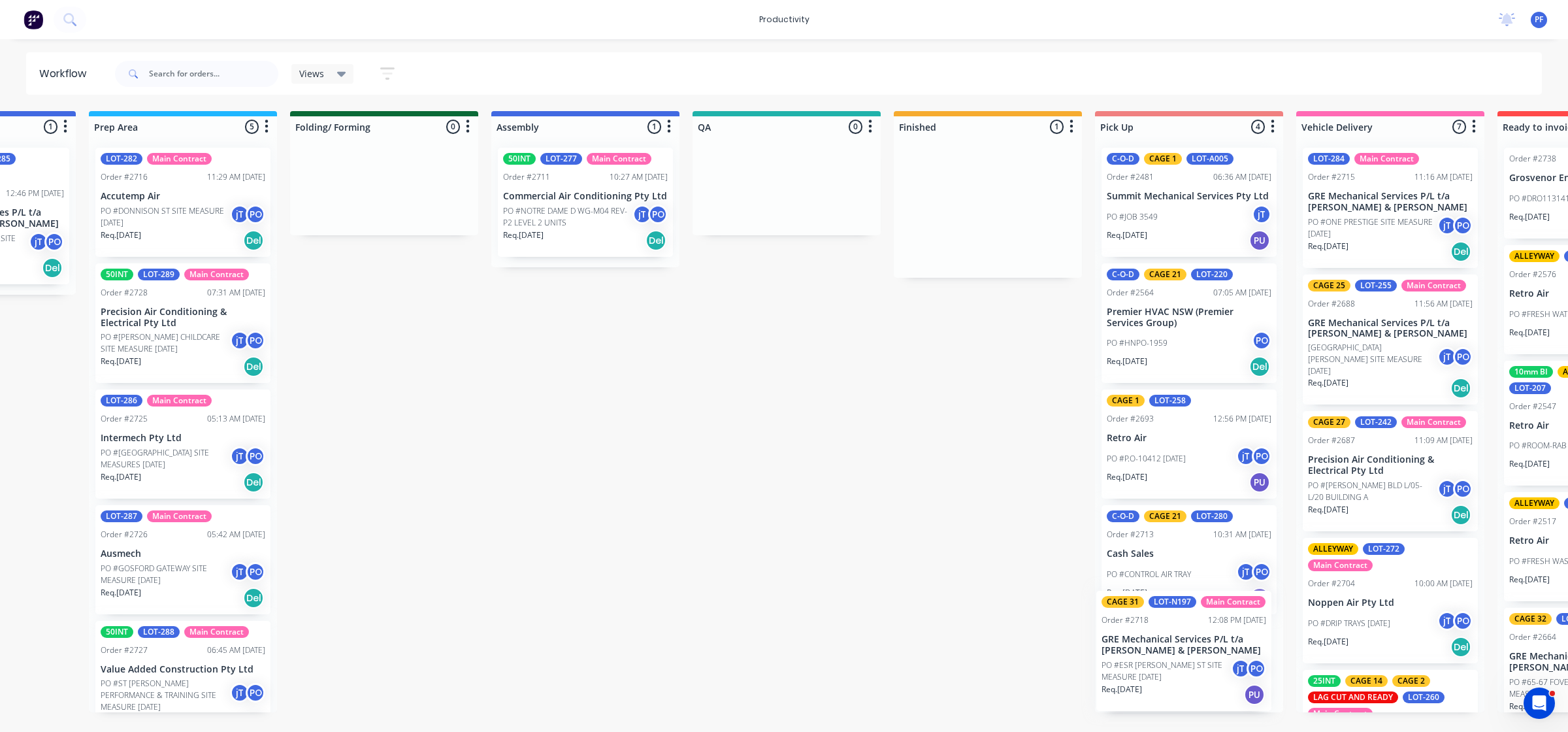
drag, startPoint x: 1070, startPoint y: 245, endPoint x: 1211, endPoint y: 707, distance: 483.0
click at [1211, 707] on div "Submitted 33 Order #240 06:57 AM [DATE] Retro Air PO #Freshwater Apts PO Req. […" at bounding box center [726, 412] width 2558 height 601
